Goal: Information Seeking & Learning: Learn about a topic

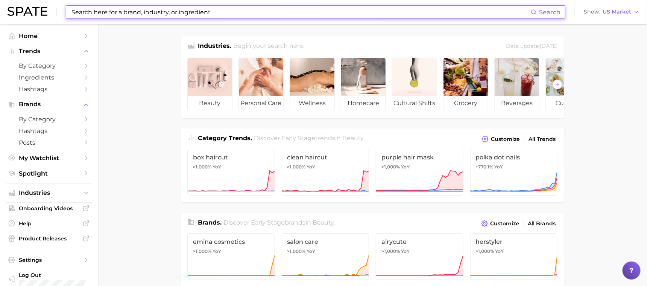
click at [224, 12] on input at bounding box center [301, 12] width 460 height 13
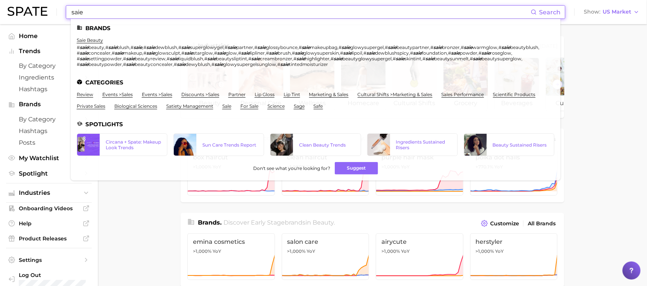
type input "saie"
click at [87, 40] on link "saie beauty" at bounding box center [90, 40] width 26 height 6
